Goal: Task Accomplishment & Management: Use online tool/utility

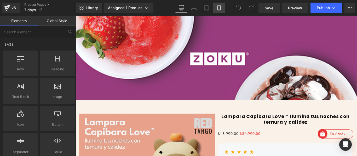
click at [220, 11] on link "Mobile" at bounding box center [219, 8] width 13 height 10
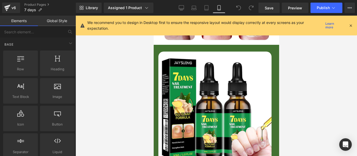
scroll to position [392, 0]
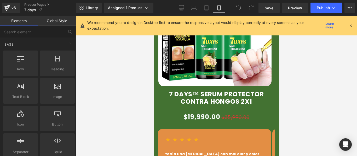
drag, startPoint x: 350, startPoint y: 26, endPoint x: 330, endPoint y: 27, distance: 19.7
click at [350, 26] on icon at bounding box center [350, 25] width 5 height 5
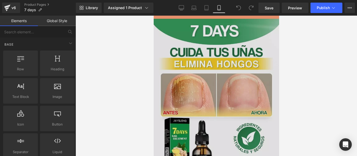
scroll to position [0, 0]
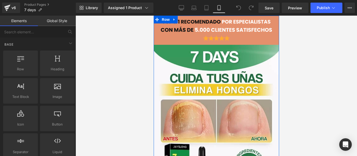
click at [155, 40] on div "Image Image" at bounding box center [215, 128] width 125 height 209
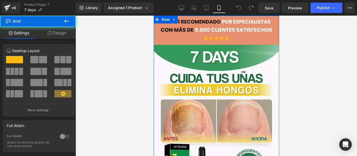
click at [56, 37] on link "Design" at bounding box center [57, 33] width 38 height 12
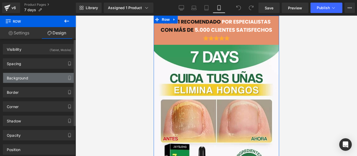
click at [21, 77] on div "Background" at bounding box center [17, 76] width 21 height 7
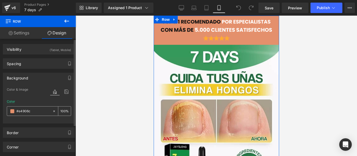
click at [15, 111] on div at bounding box center [29, 111] width 45 height 9
click at [12, 111] on span at bounding box center [12, 111] width 4 height 4
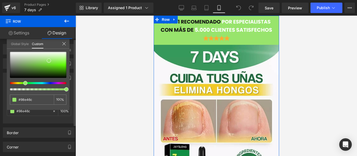
drag, startPoint x: 27, startPoint y: 83, endPoint x: 23, endPoint y: 85, distance: 3.6
click at [23, 85] on div at bounding box center [38, 71] width 56 height 39
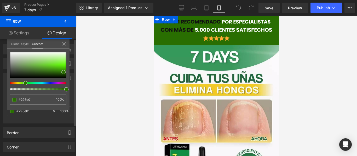
drag, startPoint x: 48, startPoint y: 61, endPoint x: 63, endPoint y: 72, distance: 18.7
click at [63, 72] on div at bounding box center [38, 65] width 56 height 26
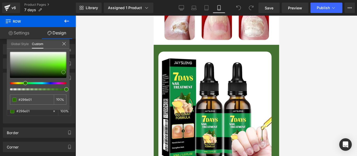
scroll to position [444, 0]
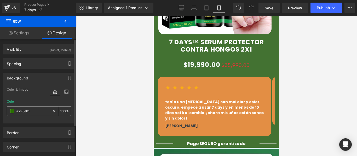
click at [10, 112] on span at bounding box center [12, 111] width 4 height 4
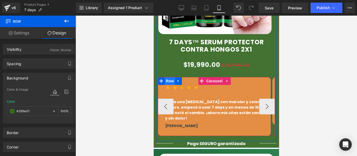
click at [167, 77] on span "Row" at bounding box center [169, 81] width 10 height 8
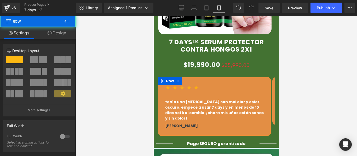
click at [56, 35] on link "Design" at bounding box center [57, 33] width 38 height 12
click at [0, 0] on div "Background" at bounding box center [0, 0] width 0 height 0
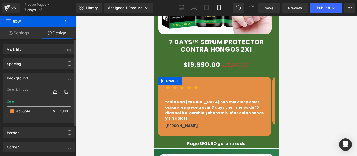
click at [15, 110] on div at bounding box center [29, 111] width 45 height 9
click at [14, 110] on span at bounding box center [12, 111] width 4 height 4
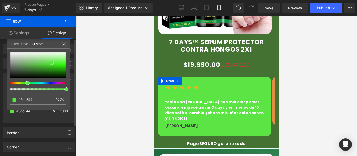
drag, startPoint x: 16, startPoint y: 84, endPoint x: 27, endPoint y: 85, distance: 11.3
click at [27, 85] on span at bounding box center [27, 83] width 4 height 4
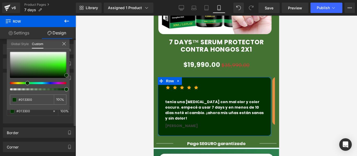
drag, startPoint x: 51, startPoint y: 62, endPoint x: 70, endPoint y: 75, distance: 22.4
click at [70, 75] on div "Background Color & Image color Color % Image Replace Image Upload image or Brow…" at bounding box center [39, 96] width 78 height 55
click at [35, 100] on input "#e38e44" at bounding box center [33, 99] width 28 height 5
drag, startPoint x: 35, startPoint y: 100, endPoint x: 17, endPoint y: 102, distance: 17.6
click at [17, 102] on div "#e38e44" at bounding box center [32, 100] width 44 height 10
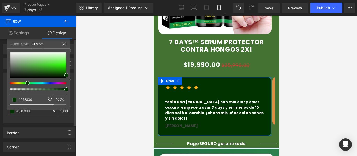
type input "#013300"
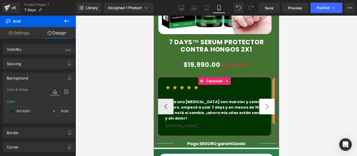
click at [264, 99] on button "›" at bounding box center [267, 107] width 16 height 16
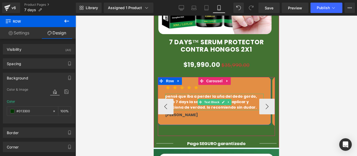
click at [192, 97] on p "pensé que iba a perder la uña del dedo gordo, pero 7 days la salvó. muy fácil d…" at bounding box center [214, 102] width 98 height 16
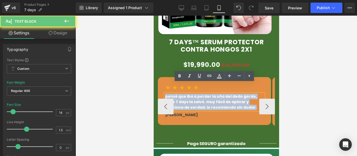
click at [192, 97] on p "pensé que iba a perder la uña del dedo gordo, pero 7 days la salvó. muy fácil d…" at bounding box center [214, 102] width 98 height 16
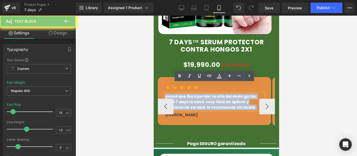
click at [192, 97] on p "pensé que iba a perder la uña del dedo gordo, pero 7 days la salvó. muy fácil d…" at bounding box center [214, 102] width 98 height 16
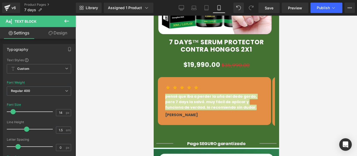
click at [58, 35] on link "Design" at bounding box center [58, 33] width 38 height 12
click at [0, 0] on div "Background" at bounding box center [0, 0] width 0 height 0
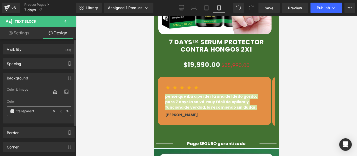
click at [32, 113] on input "text" at bounding box center [32, 112] width 33 height 6
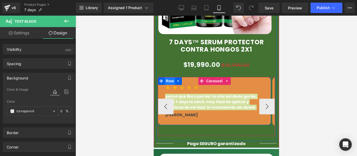
click at [168, 77] on span "Row" at bounding box center [169, 81] width 10 height 8
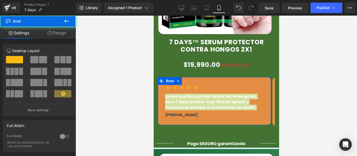
click at [48, 31] on link "Design" at bounding box center [57, 33] width 38 height 12
click at [0, 0] on div "Background" at bounding box center [0, 0] width 0 height 0
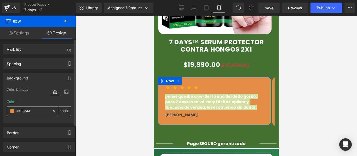
click at [32, 115] on div at bounding box center [29, 111] width 45 height 9
click at [32, 112] on input "text" at bounding box center [32, 112] width 33 height 6
paste input "013300"
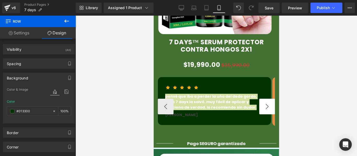
type input "#013300"
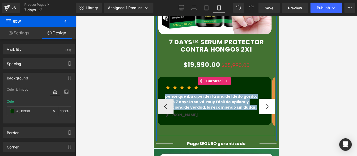
click at [264, 99] on button "›" at bounding box center [267, 107] width 16 height 16
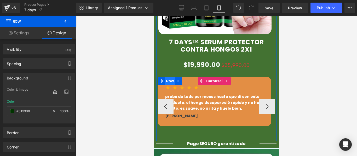
click at [168, 77] on span "Row" at bounding box center [169, 81] width 10 height 8
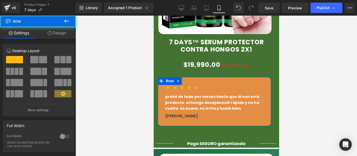
click at [64, 34] on link "Design" at bounding box center [57, 33] width 38 height 12
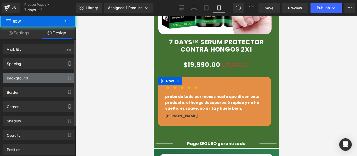
click at [29, 78] on div "Background" at bounding box center [39, 78] width 72 height 10
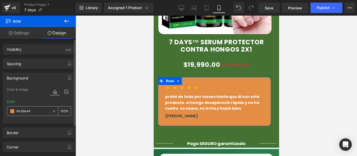
click at [33, 108] on div at bounding box center [29, 111] width 45 height 9
click at [34, 112] on input "text" at bounding box center [32, 112] width 33 height 6
paste input "013300"
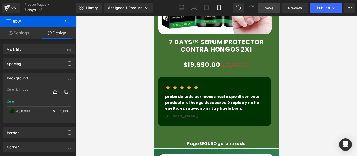
type input "#013300"
click at [270, 9] on span "Save" at bounding box center [269, 7] width 9 height 5
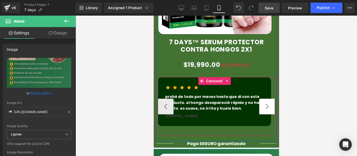
click at [266, 99] on button "›" at bounding box center [267, 107] width 16 height 16
click at [264, 99] on button "›" at bounding box center [267, 107] width 16 height 16
click at [168, 99] on button "‹" at bounding box center [165, 107] width 16 height 16
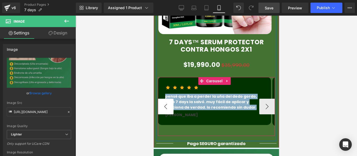
click at [168, 99] on button "‹" at bounding box center [165, 107] width 16 height 16
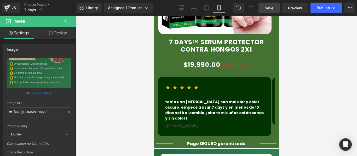
click at [315, 73] on div at bounding box center [215, 86] width 281 height 141
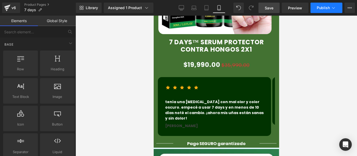
click at [323, 10] on button "Publish" at bounding box center [326, 8] width 32 height 10
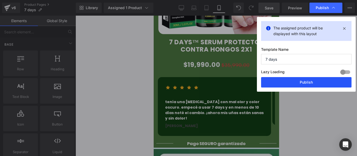
click at [288, 85] on button "Publish" at bounding box center [306, 82] width 90 height 10
